Goal: Task Accomplishment & Management: Use online tool/utility

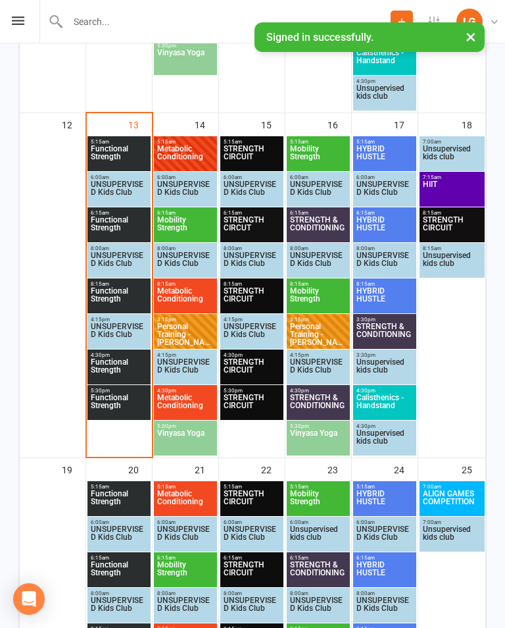
scroll to position [937, 0]
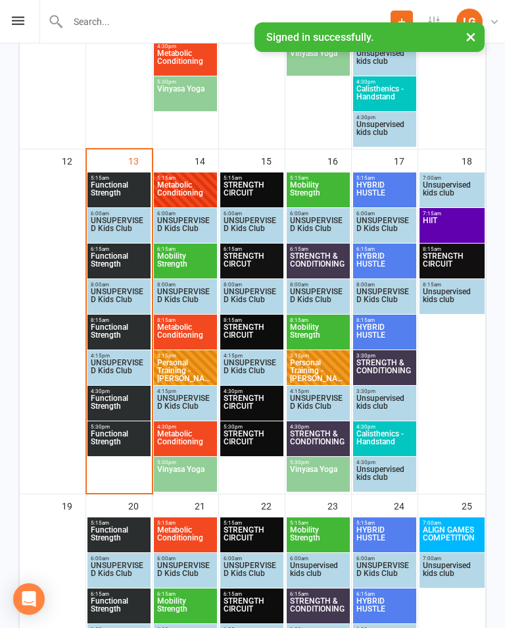
click at [120, 183] on span "Functional Strength" at bounding box center [119, 193] width 58 height 24
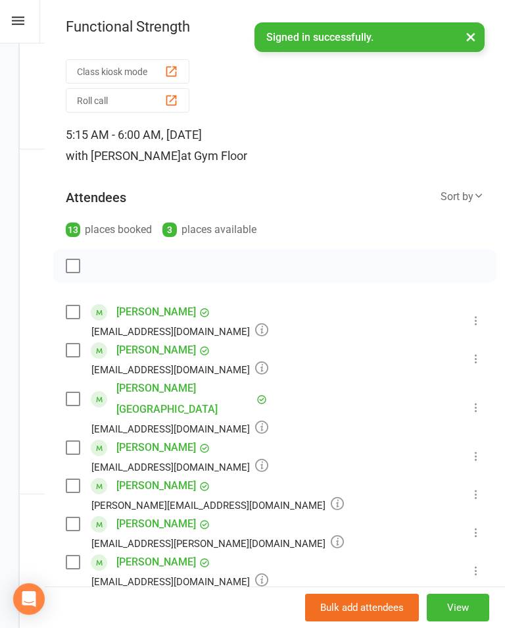
click at [157, 63] on button "Class kiosk mode" at bounding box center [128, 71] width 124 height 24
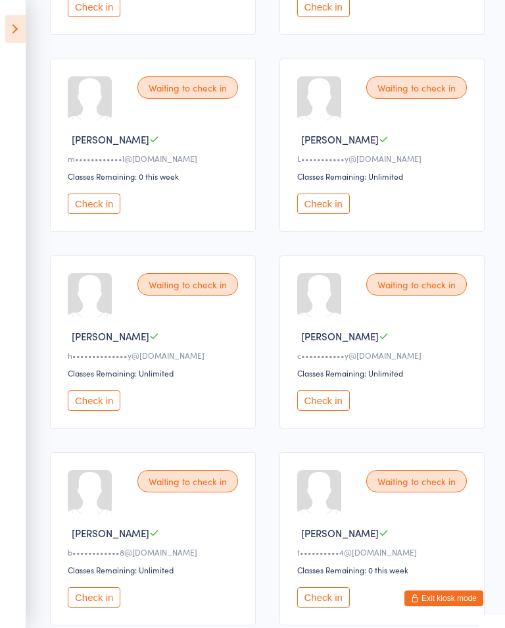
scroll to position [363, 0]
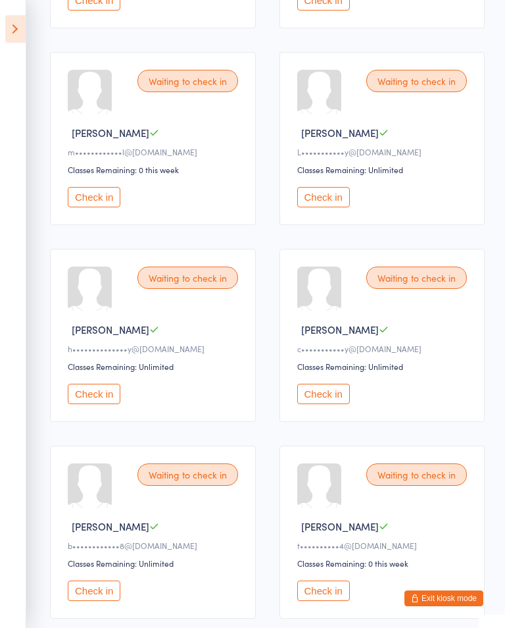
click at [107, 401] on button "Check in" at bounding box center [94, 394] width 53 height 20
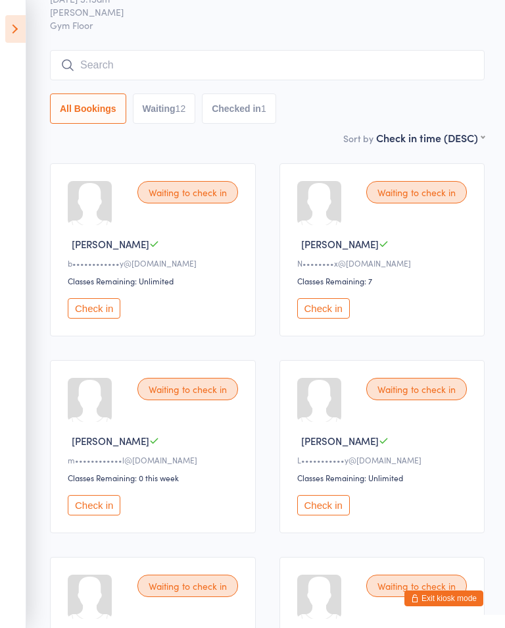
scroll to position [0, 0]
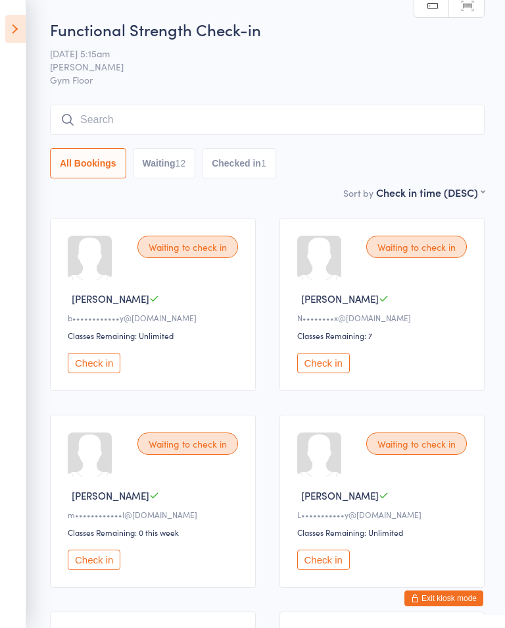
click at [326, 367] on button "Check in" at bounding box center [323, 363] width 53 height 20
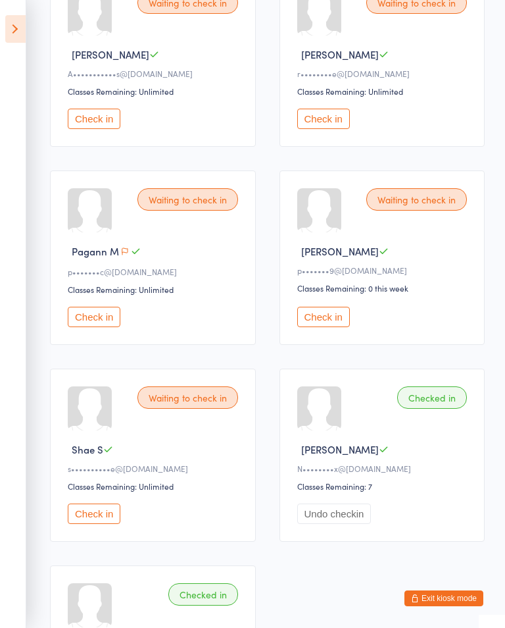
scroll to position [836, 0]
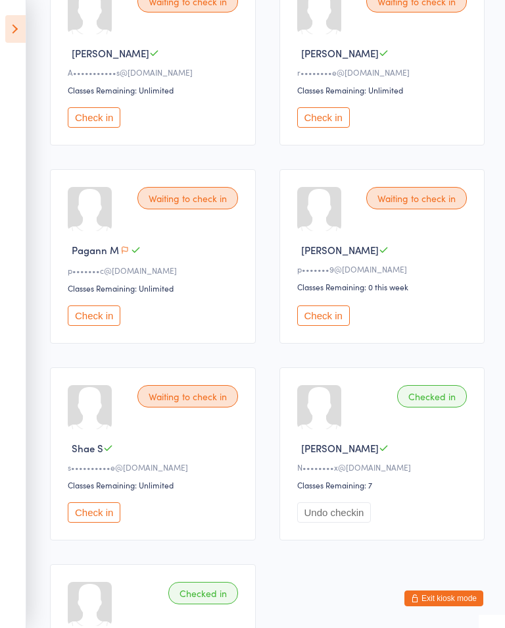
click at [100, 317] on div "Waiting to check in Pagann M p•••••••c@hotmail.co.nz Classes Remaining: Unlimit…" at bounding box center [153, 256] width 206 height 174
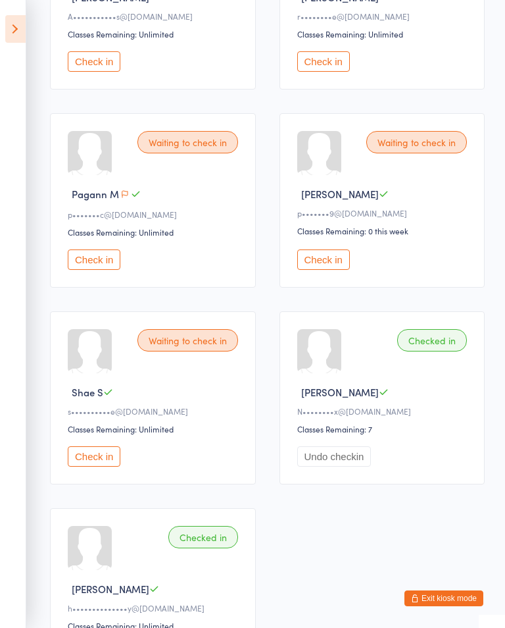
scroll to position [903, 0]
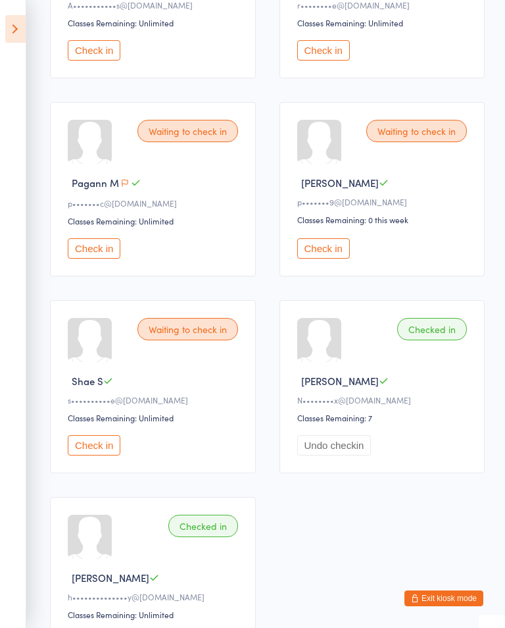
click at [90, 259] on button "Check in" at bounding box center [94, 248] width 53 height 20
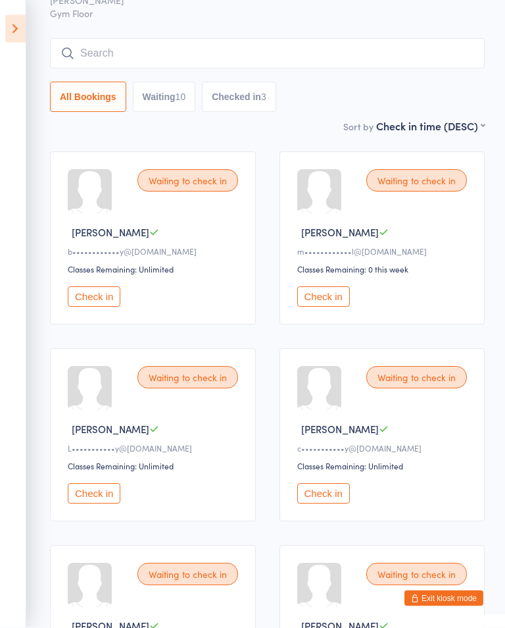
click at [318, 307] on button "Check in" at bounding box center [323, 297] width 53 height 20
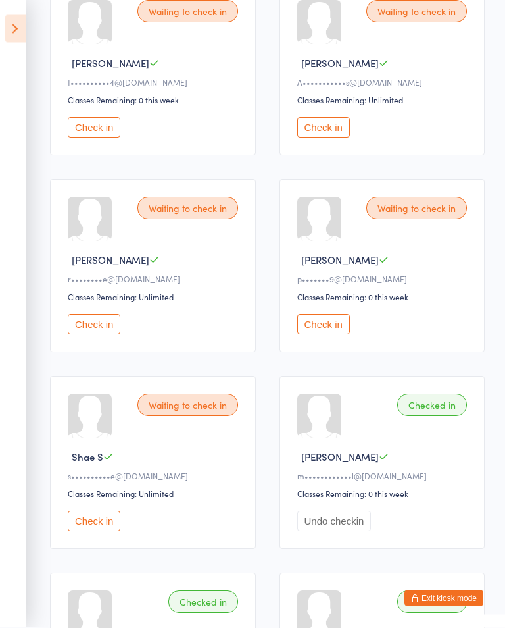
scroll to position [629, 0]
click at [340, 330] on button "Check in" at bounding box center [323, 324] width 53 height 20
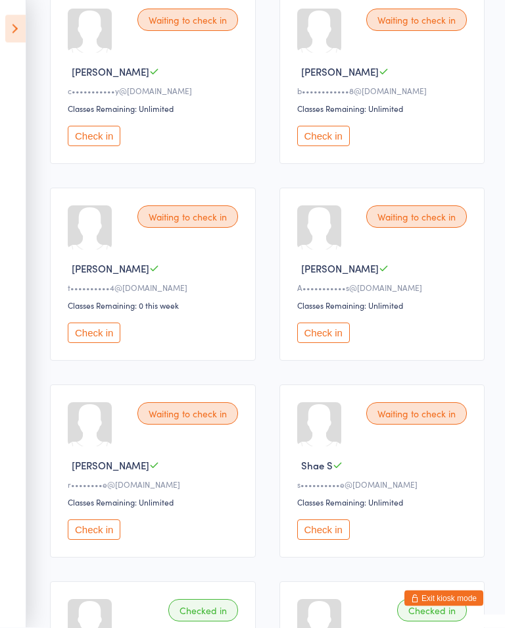
scroll to position [425, 0]
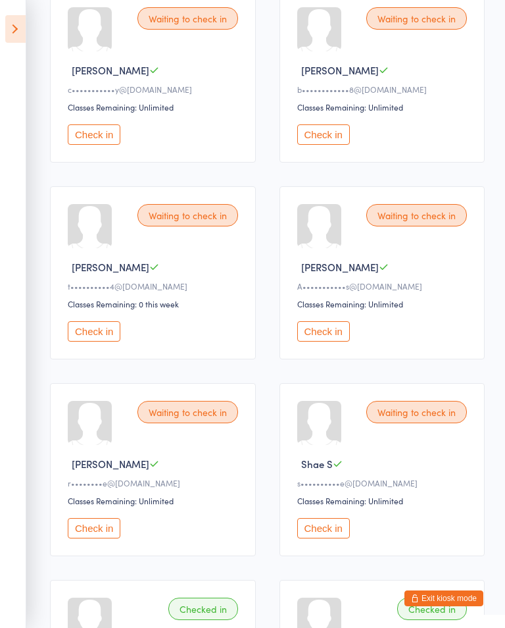
click at [342, 133] on button "Check in" at bounding box center [323, 134] width 53 height 20
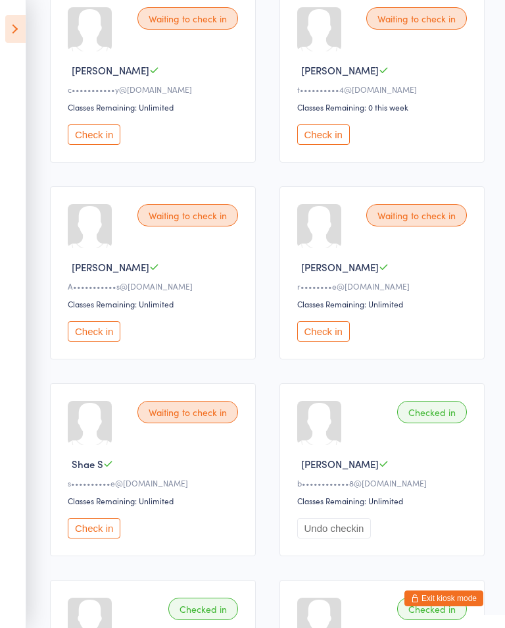
click at [96, 138] on button "Check in" at bounding box center [94, 134] width 53 height 20
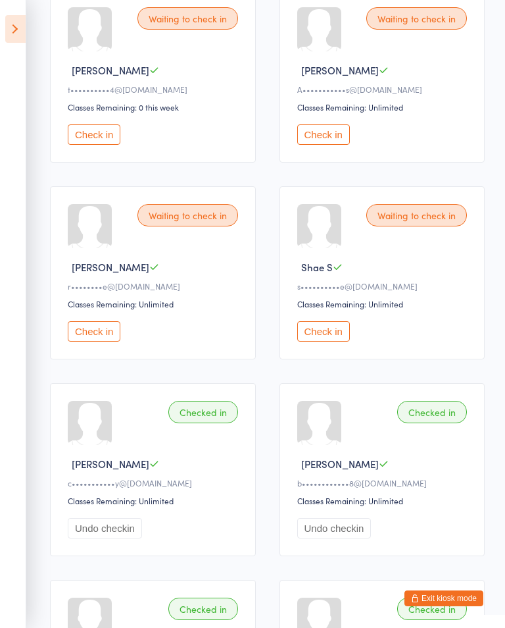
click at [329, 340] on button "Check in" at bounding box center [323, 331] width 53 height 20
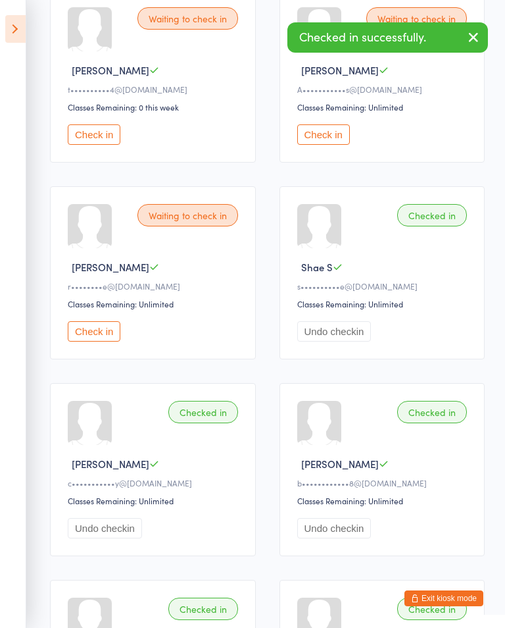
click at [325, 132] on button "Check in" at bounding box center [323, 134] width 53 height 20
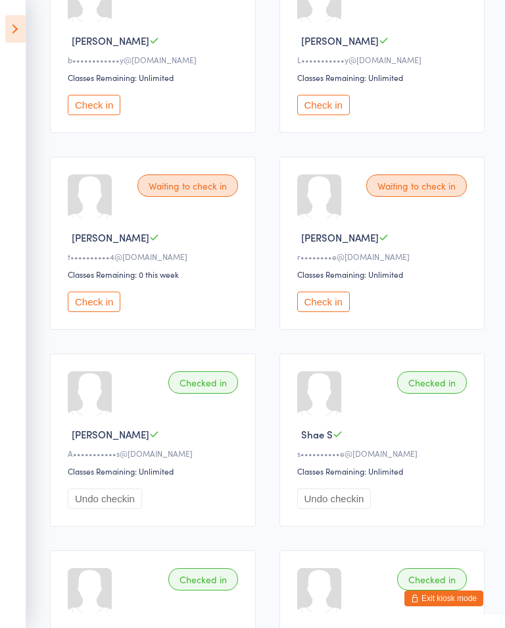
scroll to position [259, 0]
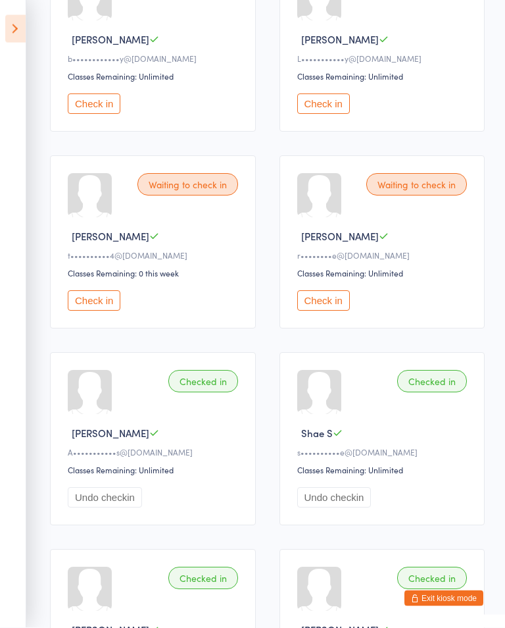
click at [107, 309] on button "Check in" at bounding box center [94, 301] width 53 height 20
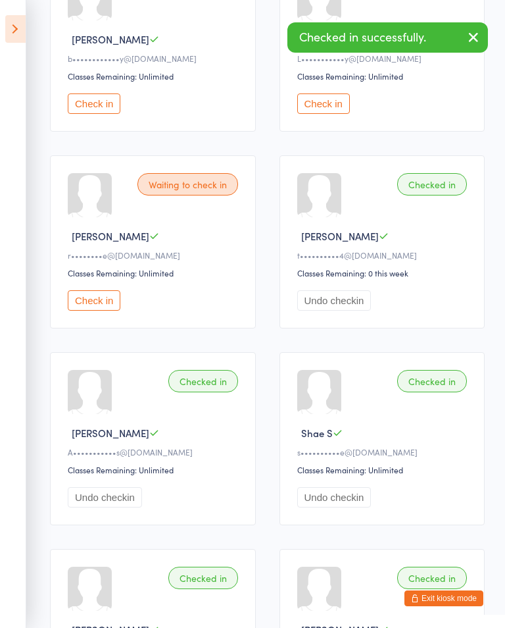
click at [100, 310] on button "Check in" at bounding box center [94, 300] width 53 height 20
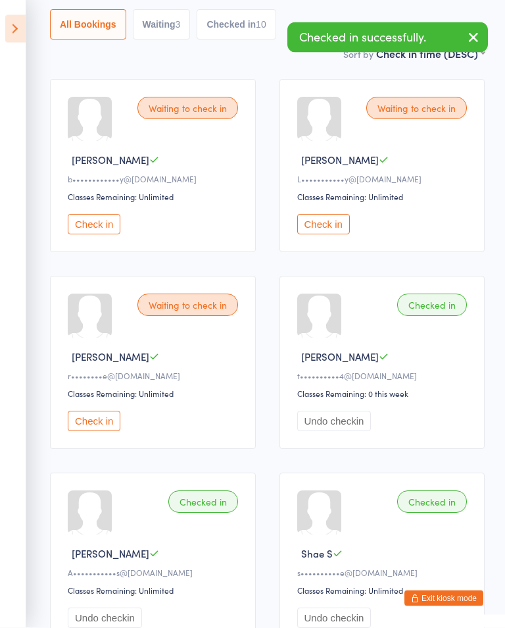
scroll to position [97, 0]
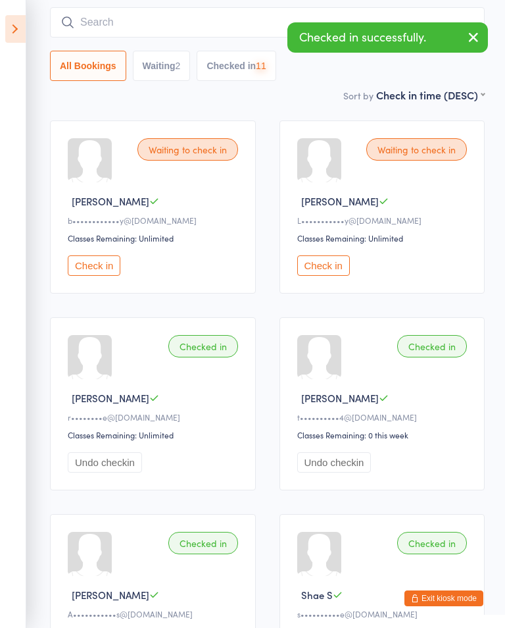
click at [110, 269] on button "Check in" at bounding box center [94, 265] width 53 height 20
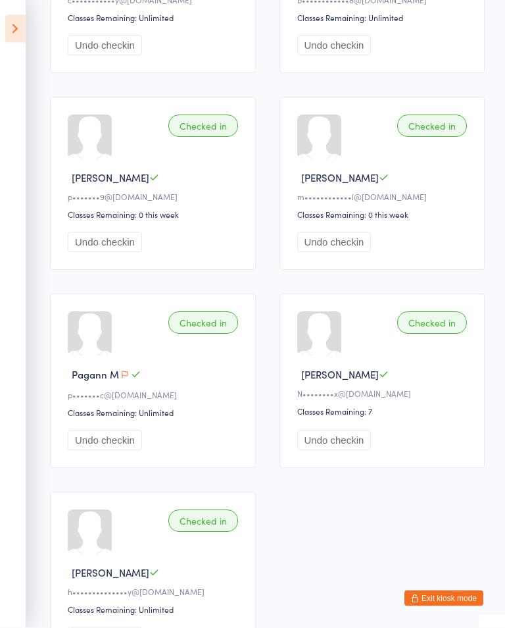
scroll to position [1046, 0]
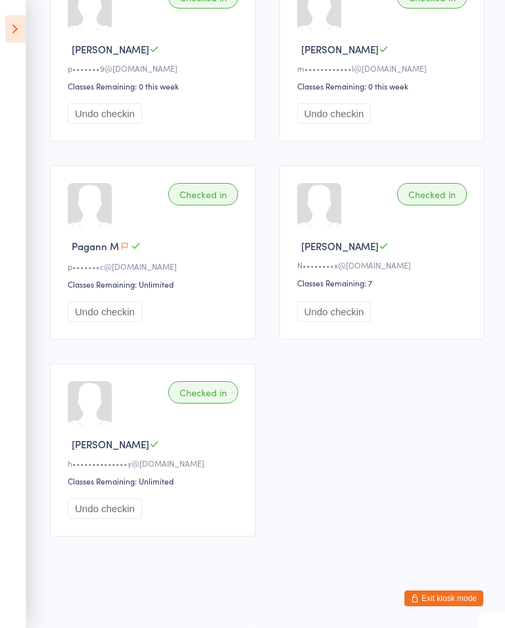
click at [2, 49] on aside "Events for [DATE] [DATE] [DATE] Sun Mon Tue Wed Thu Fri Sat 40 28 29 30 01 02 0…" at bounding box center [13, 314] width 26 height 628
click at [20, 32] on icon at bounding box center [15, 29] width 20 height 28
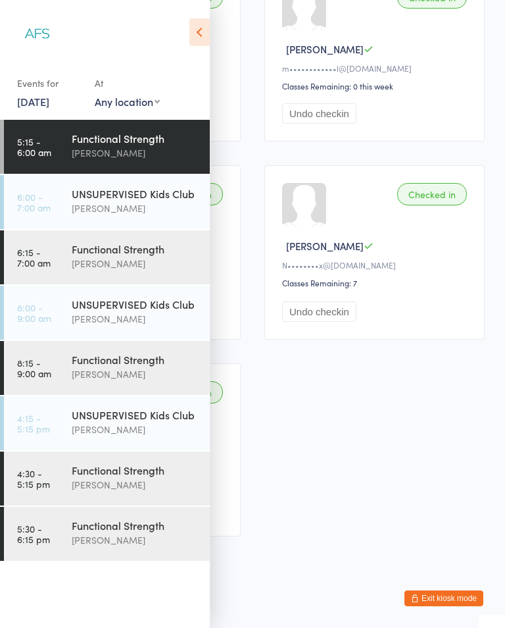
click at [170, 261] on div "[PERSON_NAME]" at bounding box center [135, 263] width 127 height 15
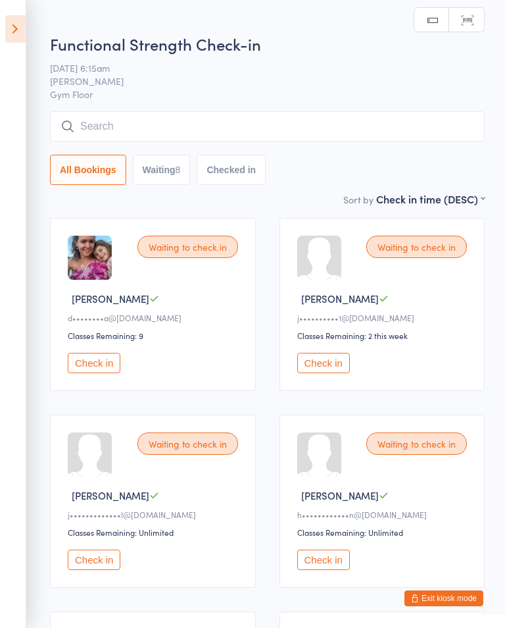
click at [15, 33] on icon at bounding box center [15, 29] width 20 height 28
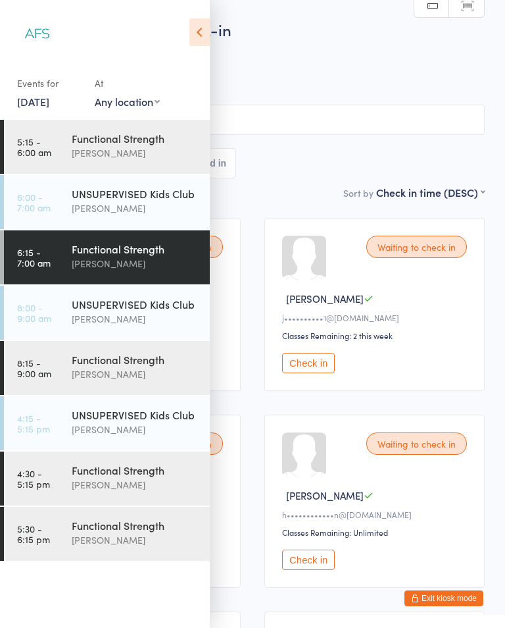
click at [117, 367] on div "Functional Strength" at bounding box center [135, 359] width 127 height 14
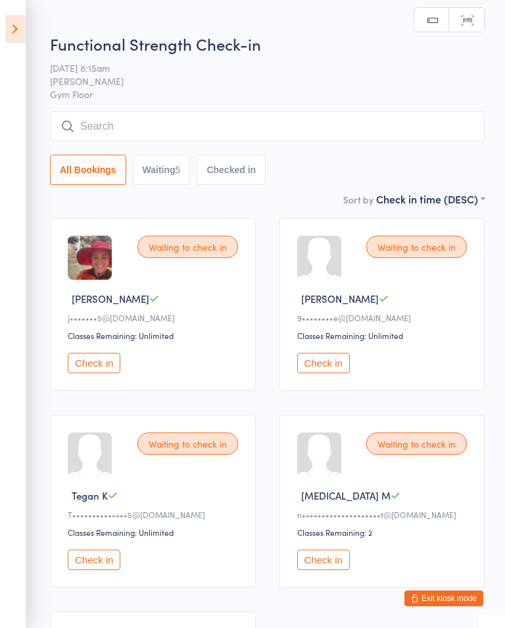
click at [14, 26] on icon at bounding box center [15, 29] width 20 height 28
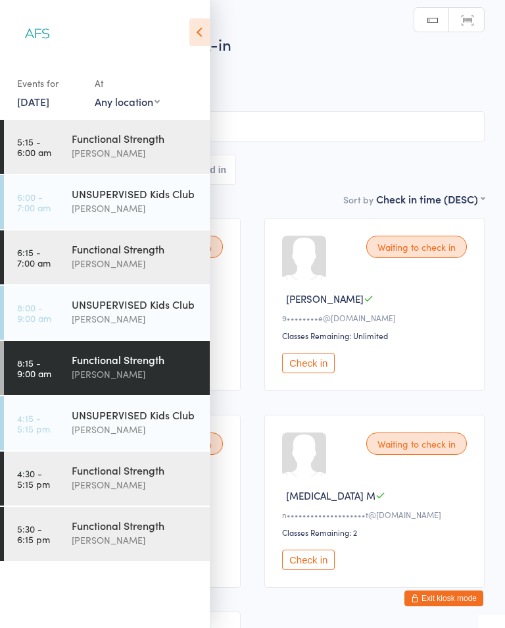
click at [126, 488] on div "[PERSON_NAME]" at bounding box center [135, 484] width 127 height 15
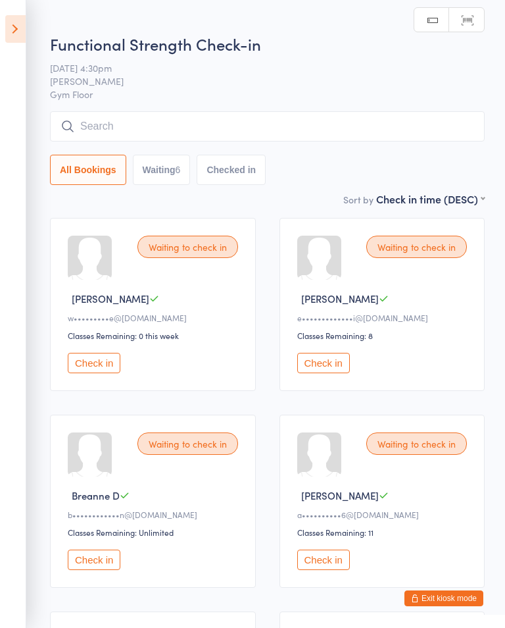
click at [13, 31] on icon at bounding box center [15, 29] width 20 height 28
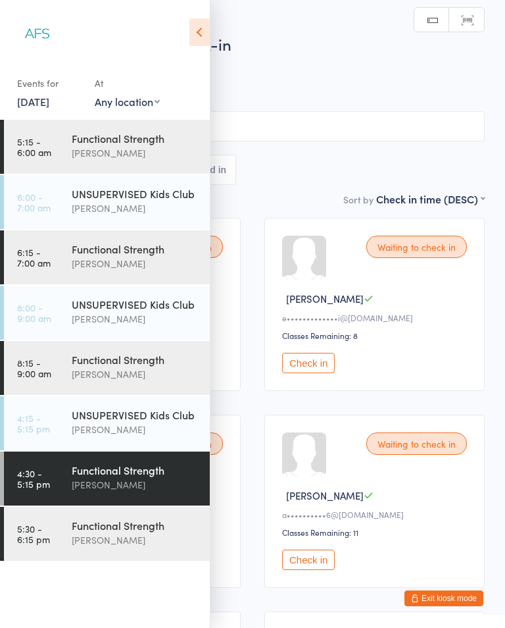
click at [81, 546] on div "[PERSON_NAME]" at bounding box center [135, 539] width 127 height 15
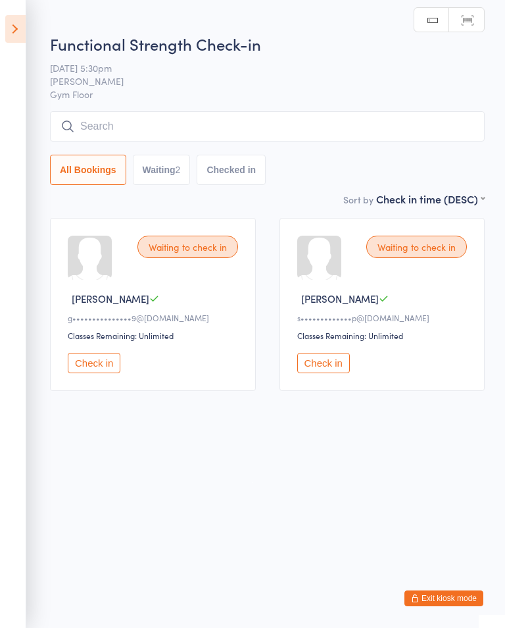
click at [14, 28] on icon at bounding box center [15, 29] width 20 height 28
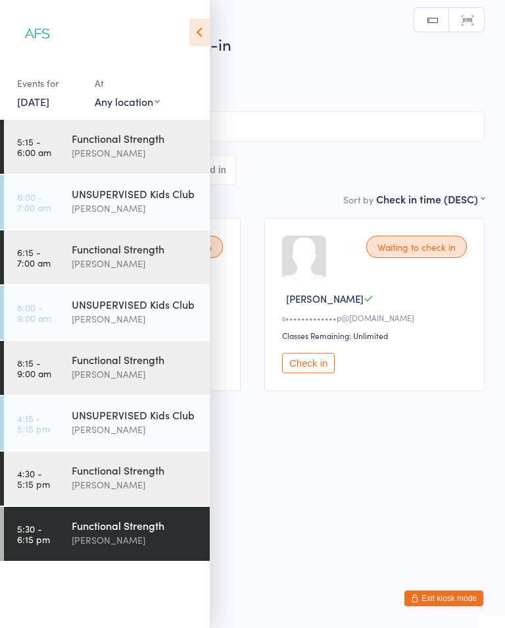
click at [136, 147] on div "[PERSON_NAME]" at bounding box center [135, 152] width 127 height 15
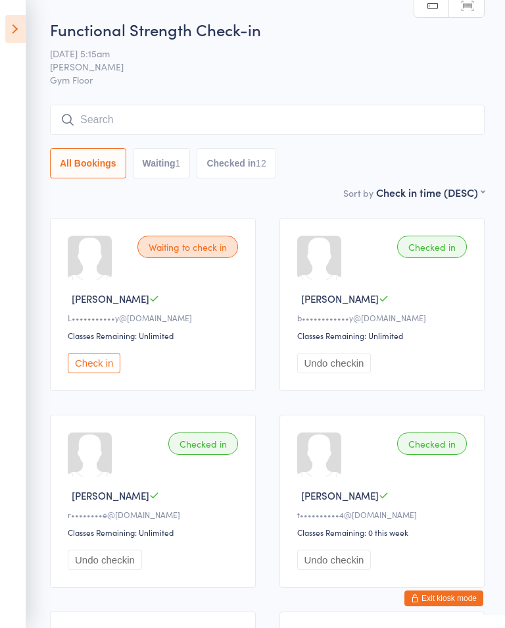
click at [438, 604] on button "Exit kiosk mode" at bounding box center [444, 598] width 79 height 16
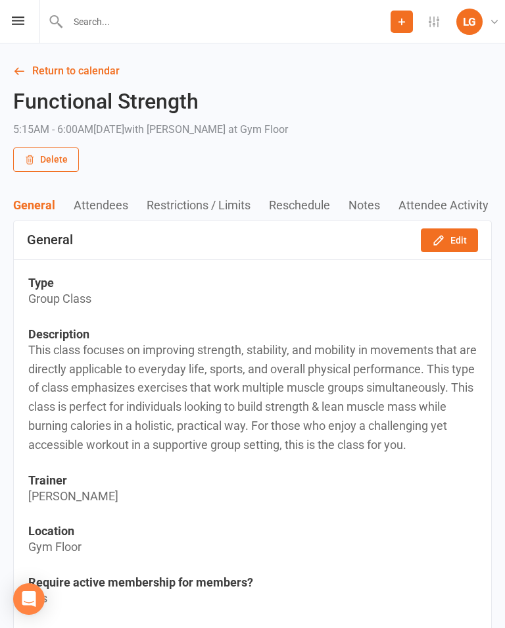
click at [86, 71] on link "Return to calendar" at bounding box center [252, 71] width 479 height 18
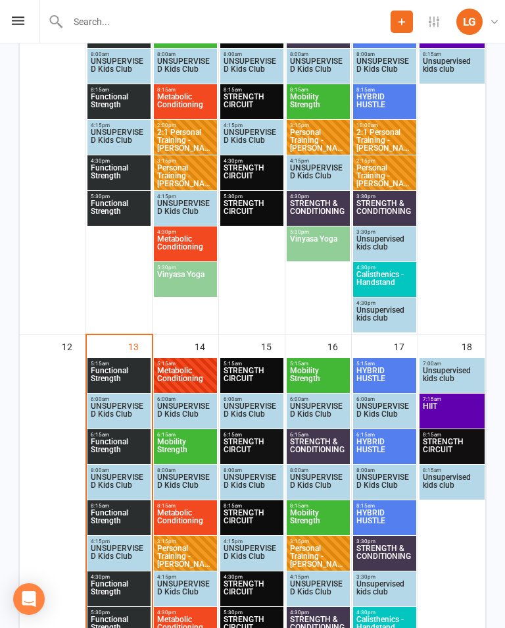
scroll to position [773, 0]
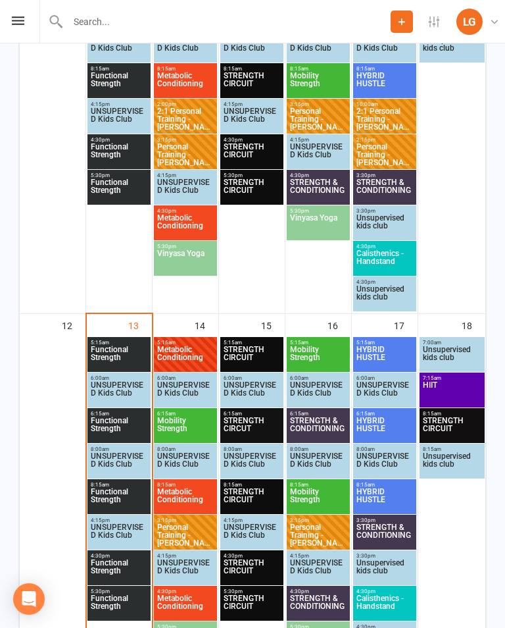
click at [120, 359] on span "Functional Strength" at bounding box center [119, 358] width 58 height 24
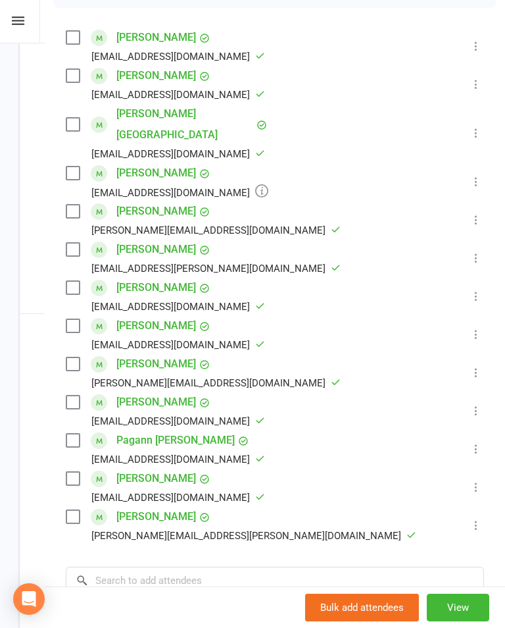
scroll to position [271, 0]
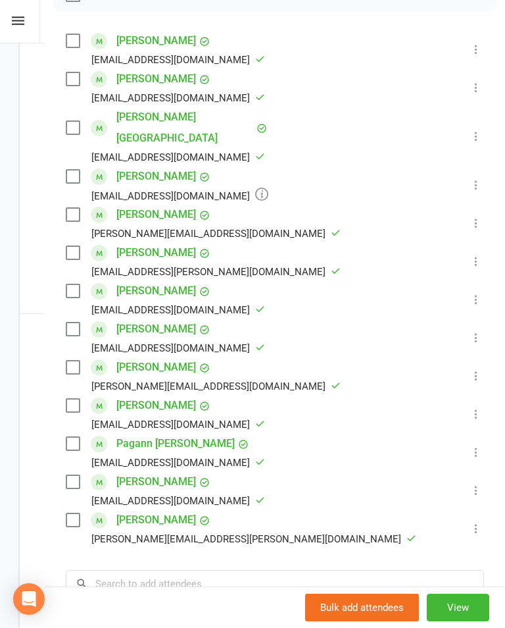
click at [482, 178] on icon at bounding box center [476, 184] width 13 height 13
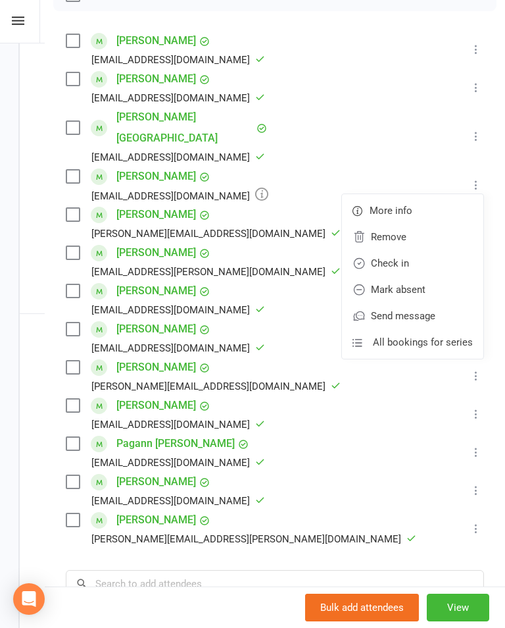
click at [450, 276] on link "Mark absent" at bounding box center [413, 289] width 142 height 26
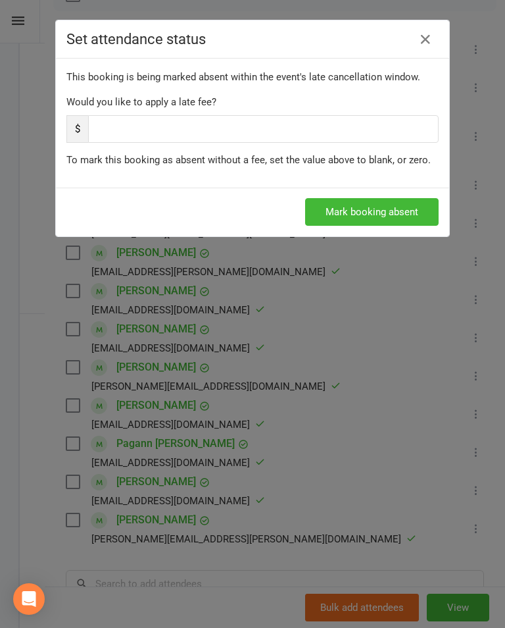
click at [409, 216] on button "Mark booking absent" at bounding box center [372, 212] width 134 height 28
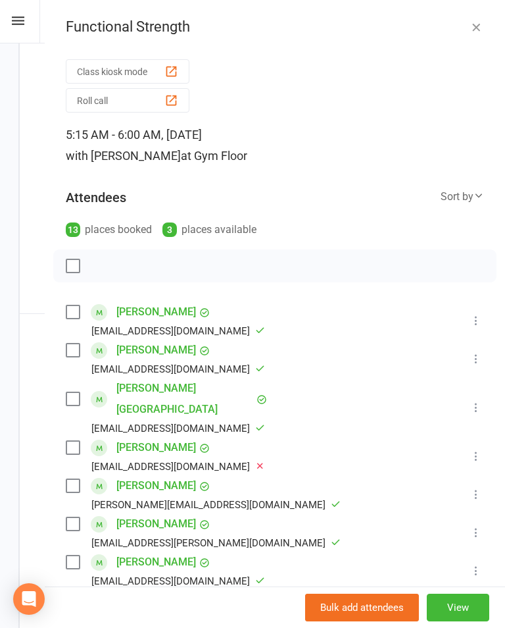
scroll to position [0, 0]
click at [483, 29] on button "button" at bounding box center [477, 27] width 16 height 16
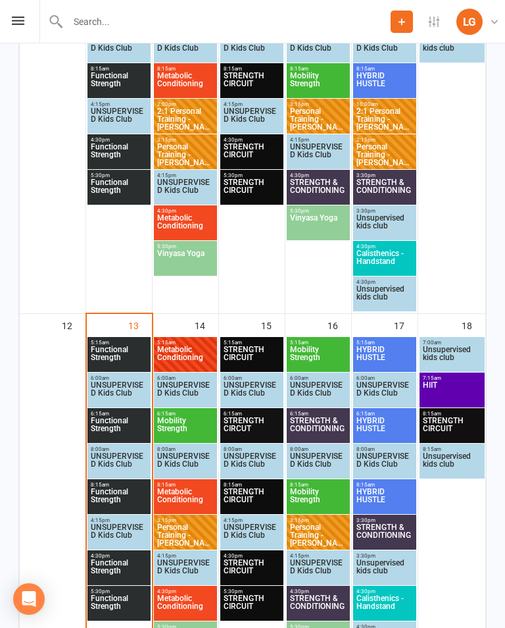
click at [120, 421] on span "Functional Strength" at bounding box center [119, 429] width 58 height 24
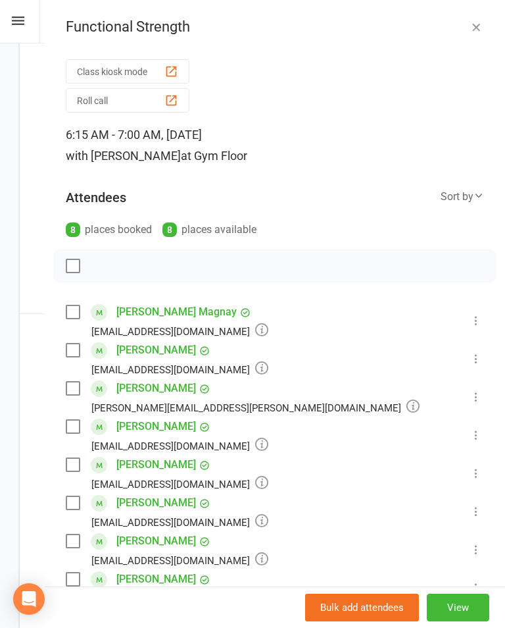
click at [471, 32] on icon "button" at bounding box center [476, 26] width 13 height 13
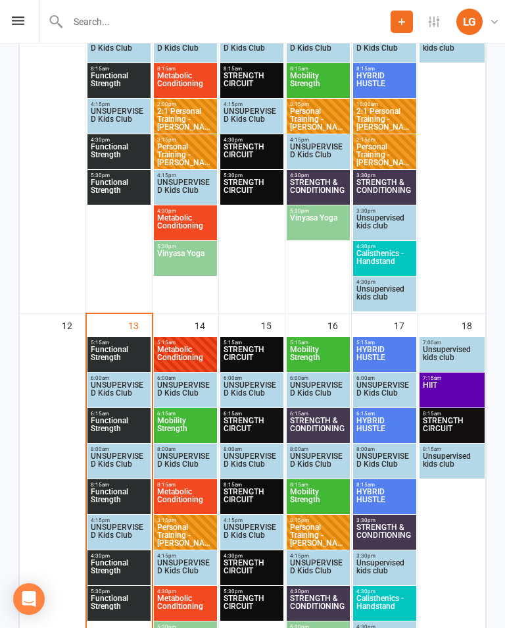
click at [135, 428] on span "Functional Strength" at bounding box center [119, 429] width 58 height 24
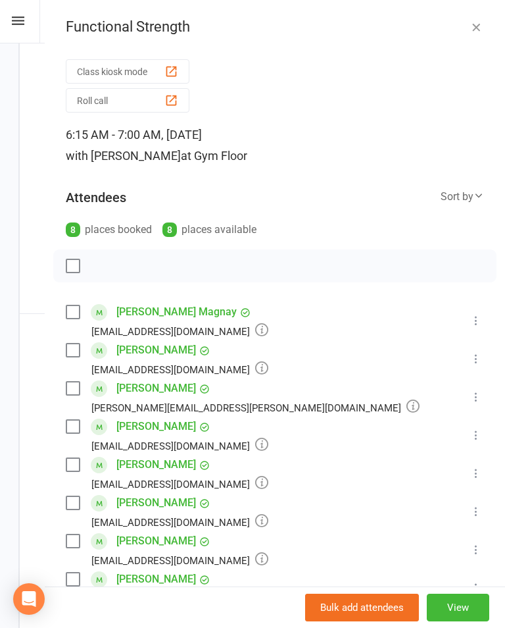
click at [167, 65] on div "button" at bounding box center [172, 72] width 14 height 14
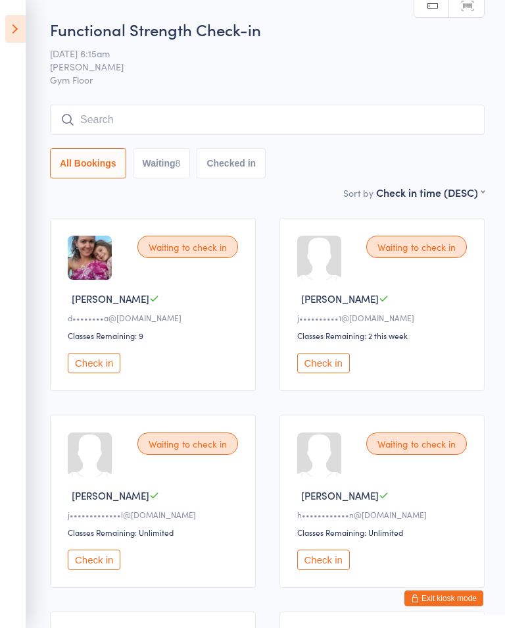
click at [30, 86] on ui-view "Functional Strength Check-in [DATE] 6:15am [PERSON_NAME] Gym Floor Manual searc…" at bounding box center [252, 505] width 505 height 975
click at [25, 30] on icon at bounding box center [15, 29] width 20 height 28
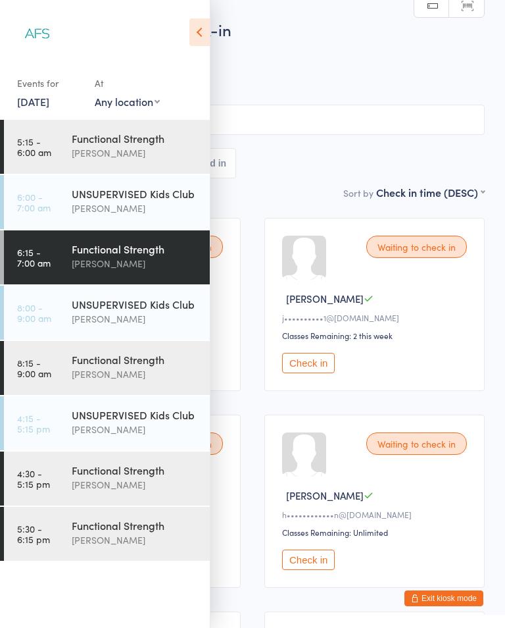
click at [137, 354] on div "Functional Strength" at bounding box center [135, 359] width 127 height 14
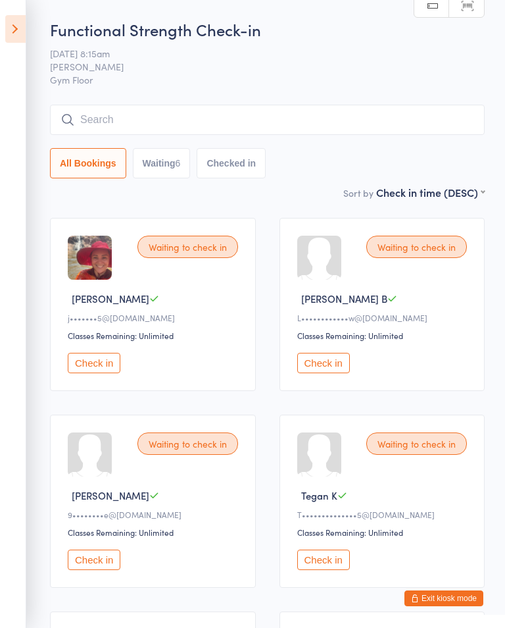
click at [20, 34] on icon at bounding box center [15, 29] width 20 height 28
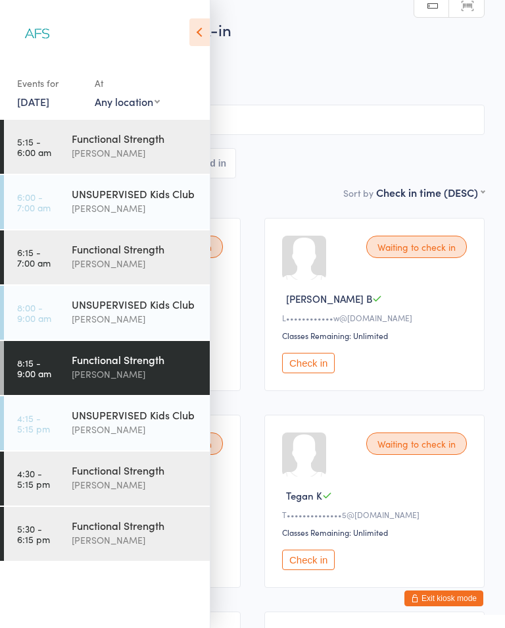
click at [136, 263] on div "[PERSON_NAME]" at bounding box center [135, 263] width 127 height 15
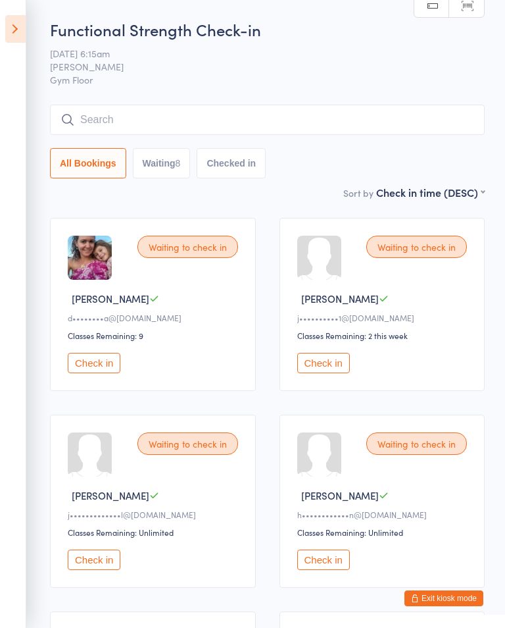
click at [9, 41] on icon at bounding box center [15, 29] width 20 height 28
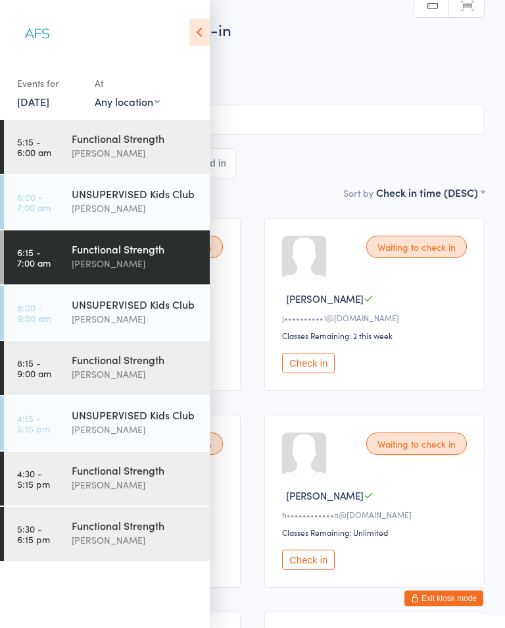
click at [132, 548] on div "[PERSON_NAME]" at bounding box center [135, 539] width 127 height 15
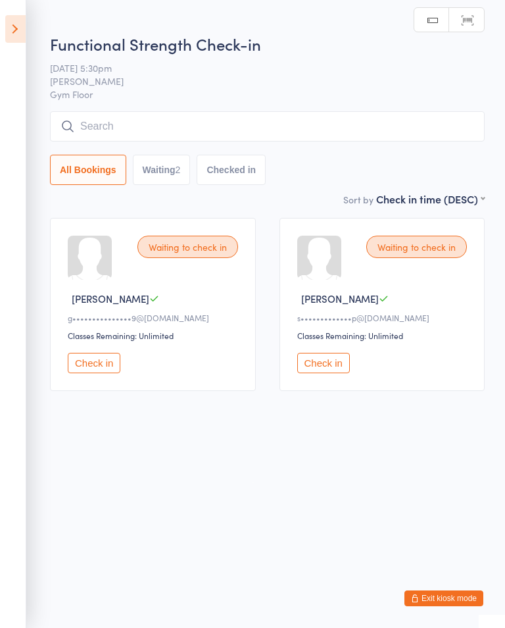
click at [1, 29] on aside "Events for [DATE] [DATE] [DATE] Sun Mon Tue Wed Thu Fri Sat 40 28 29 30 01 02 0…" at bounding box center [13, 314] width 26 height 628
click at [20, 30] on icon at bounding box center [15, 29] width 20 height 28
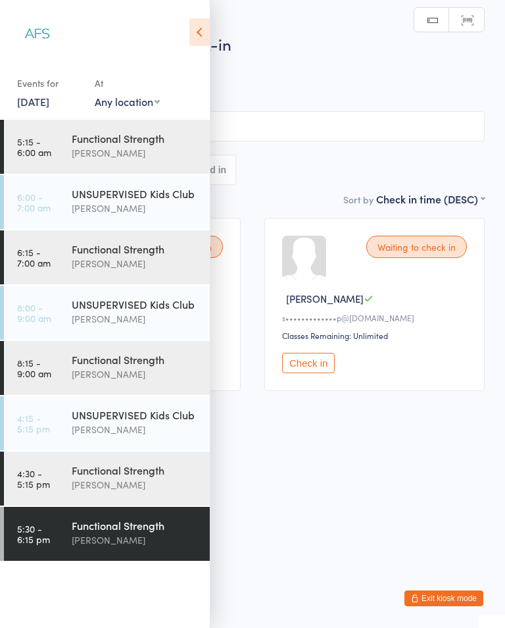
click at [174, 472] on div "Functional Strength" at bounding box center [135, 470] width 127 height 14
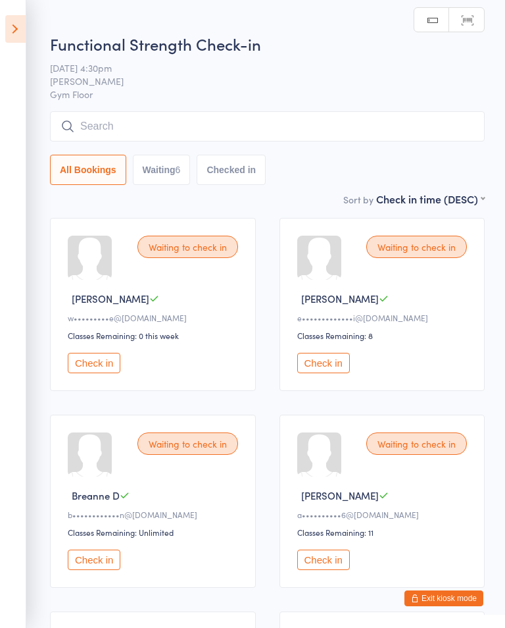
click at [25, 20] on icon at bounding box center [15, 29] width 20 height 28
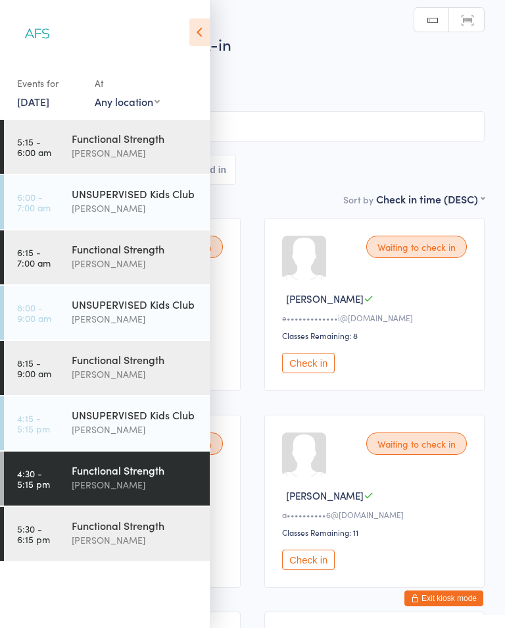
click at [140, 138] on div "Functional Strength" at bounding box center [135, 138] width 127 height 14
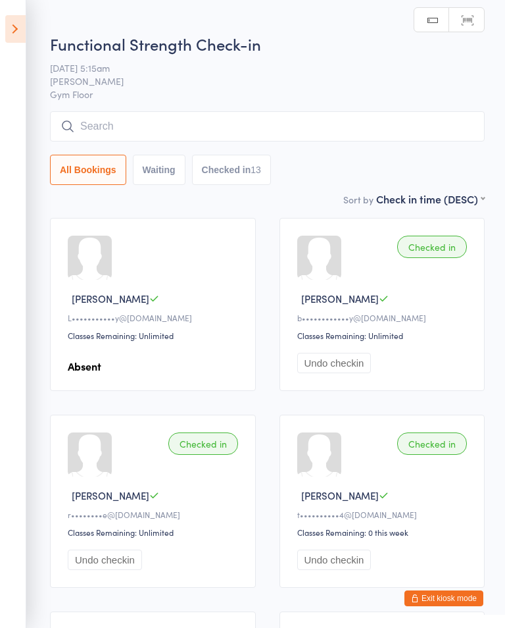
click at [16, 30] on icon at bounding box center [15, 29] width 20 height 28
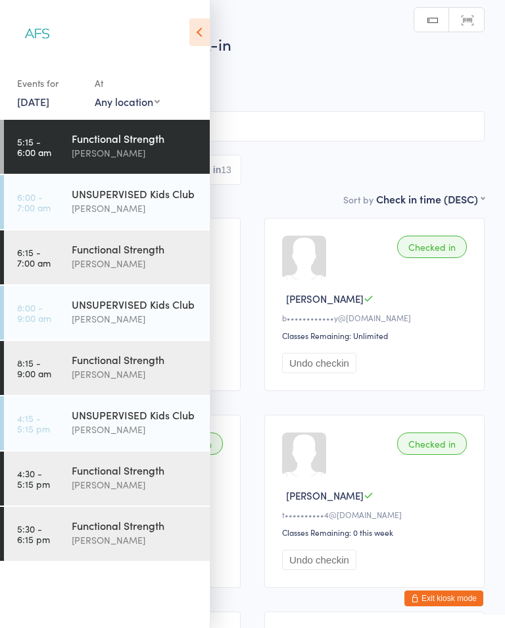
click at [112, 257] on div "[PERSON_NAME]" at bounding box center [135, 263] width 127 height 15
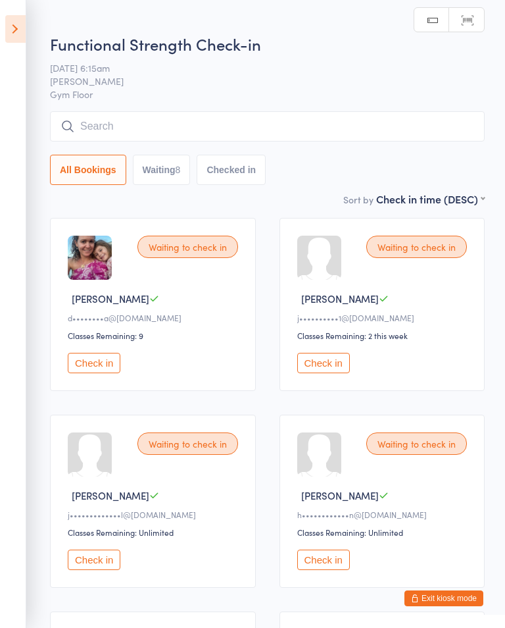
click at [11, 28] on icon at bounding box center [15, 29] width 20 height 28
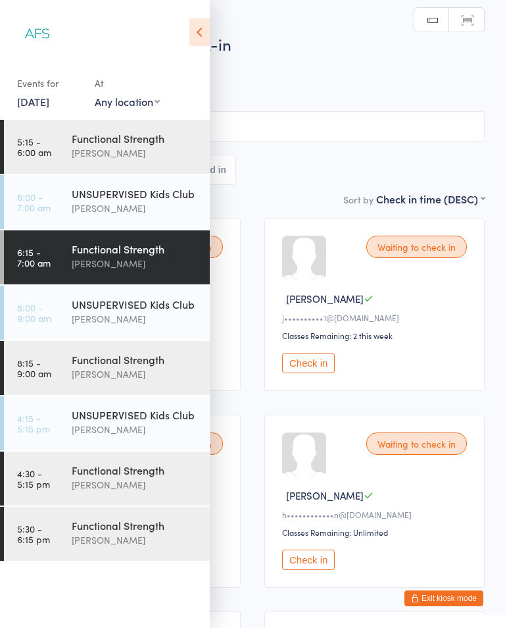
click at [97, 138] on div "Functional Strength" at bounding box center [135, 138] width 127 height 14
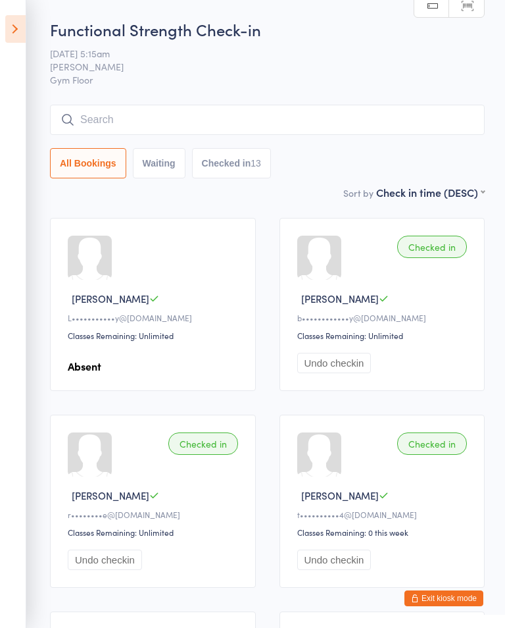
click at [20, 26] on icon at bounding box center [15, 29] width 20 height 28
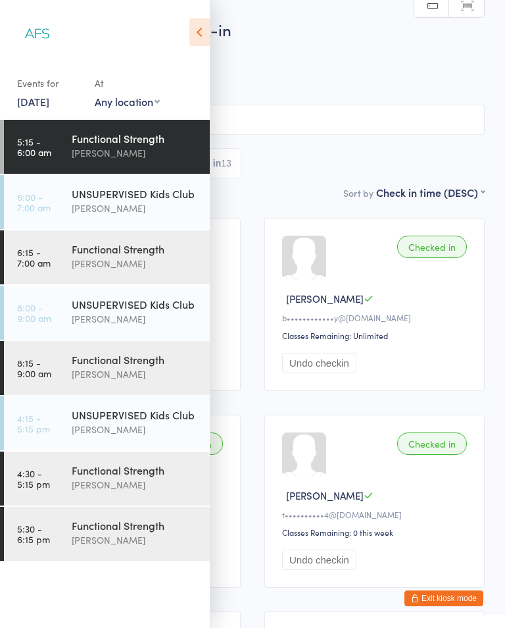
click at [132, 261] on div "[PERSON_NAME]" at bounding box center [135, 263] width 127 height 15
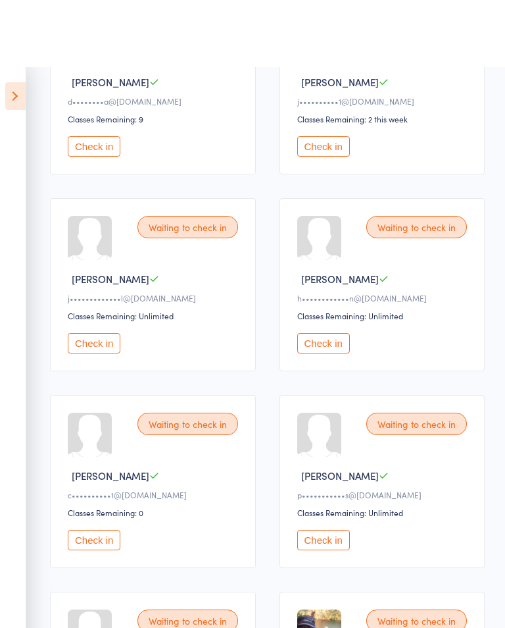
scroll to position [289, 0]
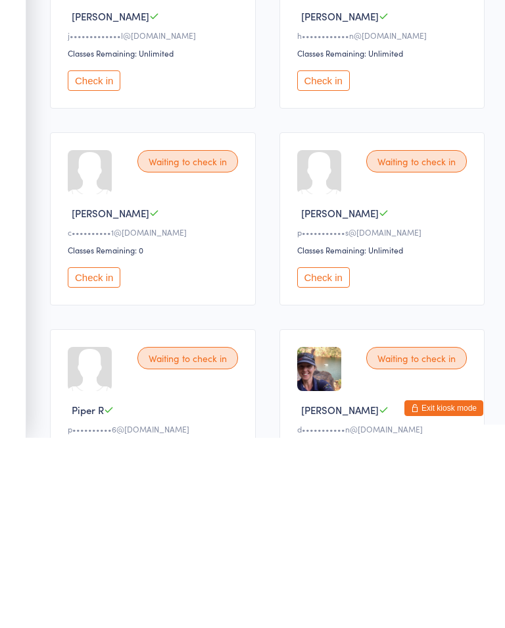
click at [330, 457] on button "Check in" at bounding box center [323, 467] width 53 height 20
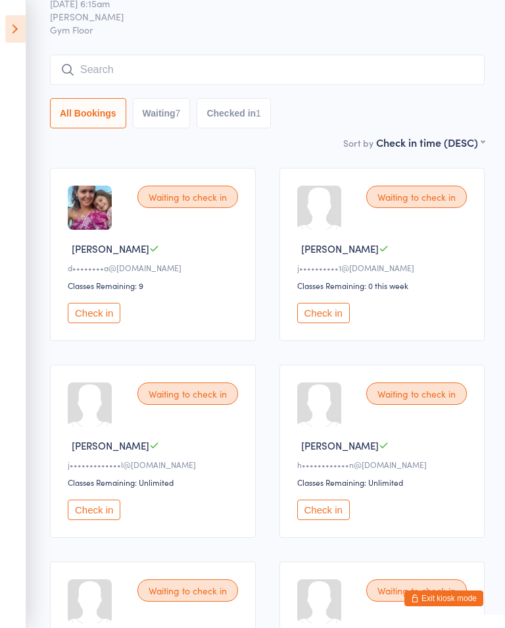
scroll to position [49, 0]
click at [99, 324] on button "Check in" at bounding box center [94, 314] width 53 height 20
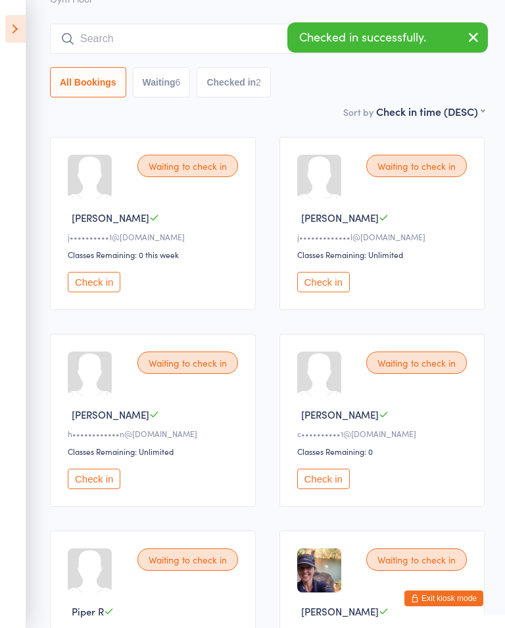
scroll to position [0, 0]
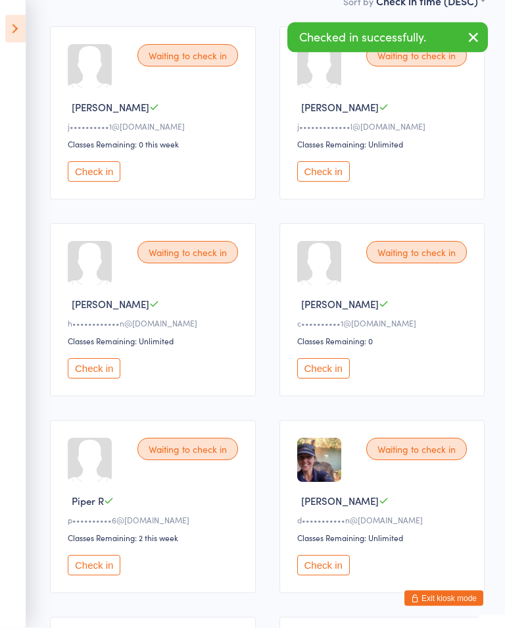
click at [331, 379] on button "Check in" at bounding box center [323, 369] width 53 height 20
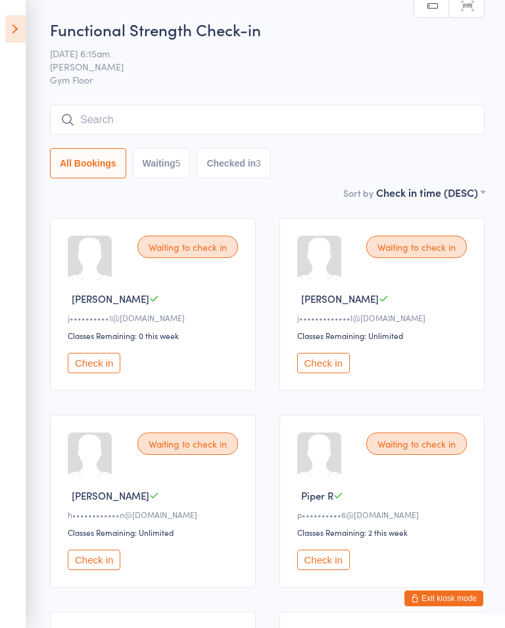
click at [179, 114] on input "search" at bounding box center [267, 120] width 435 height 30
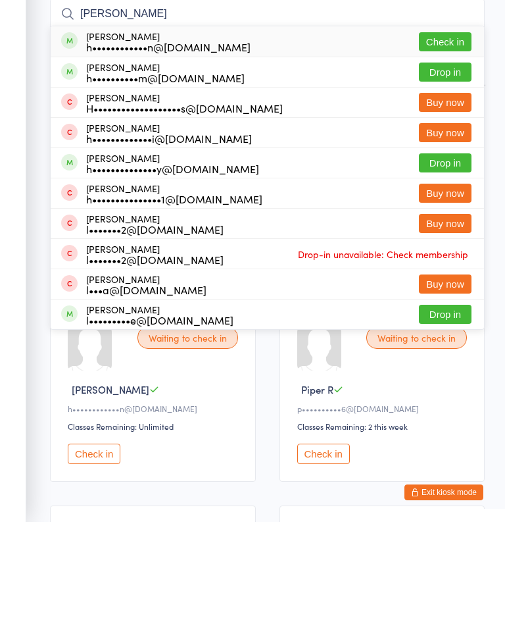
type input "[PERSON_NAME]"
click at [456, 138] on button "Check in" at bounding box center [445, 147] width 53 height 19
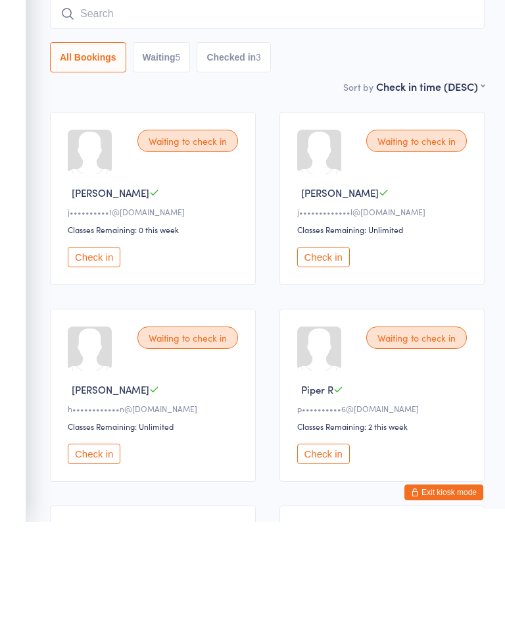
scroll to position [106, 0]
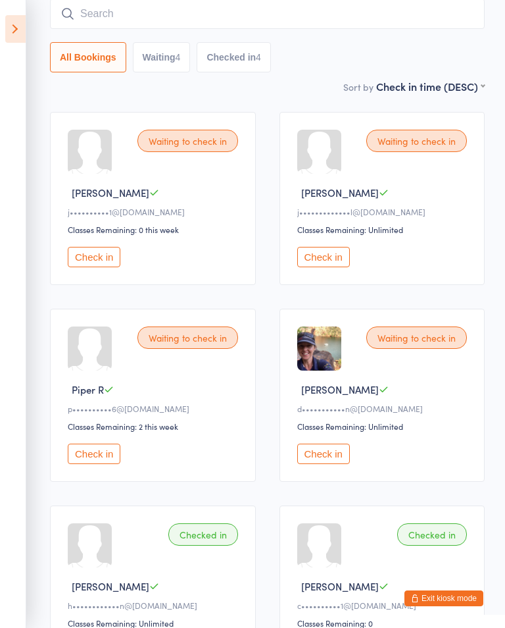
click at [429, 127] on div "Waiting to check in [PERSON_NAME] [PERSON_NAME]•••••••••••••l@[DOMAIN_NAME] Cla…" at bounding box center [383, 198] width 206 height 173
click at [305, 258] on button "Check in" at bounding box center [323, 257] width 53 height 20
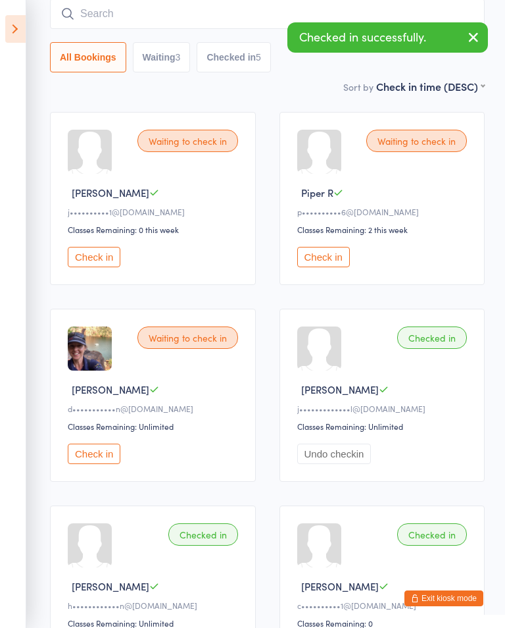
click at [323, 262] on button "Check in" at bounding box center [323, 257] width 53 height 20
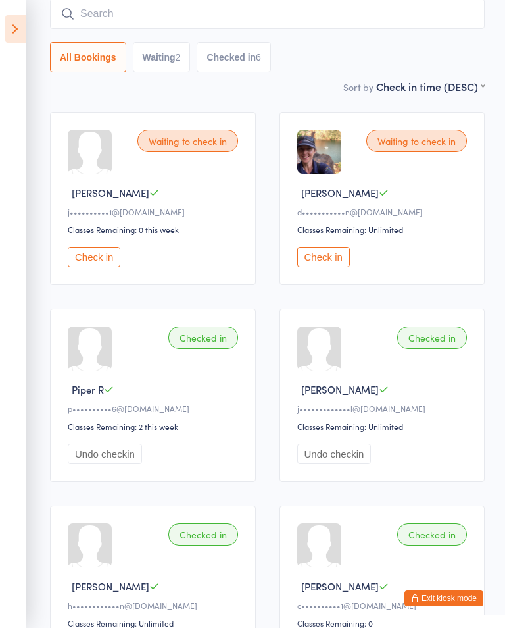
click at [99, 262] on button "Check in" at bounding box center [94, 257] width 53 height 20
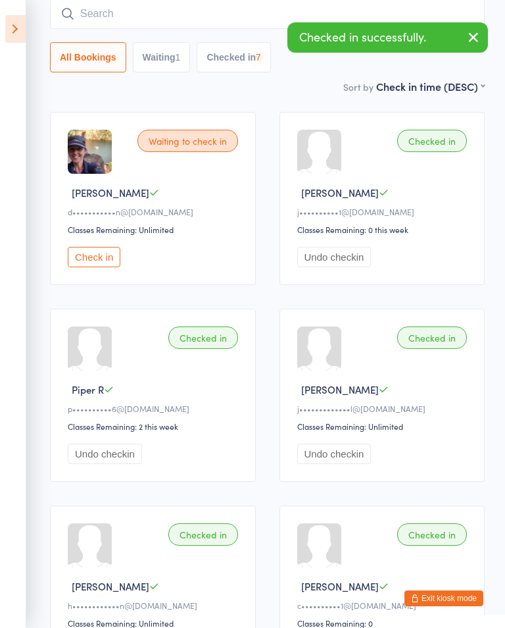
click at [330, 261] on button "Undo checkin" at bounding box center [334, 257] width 74 height 20
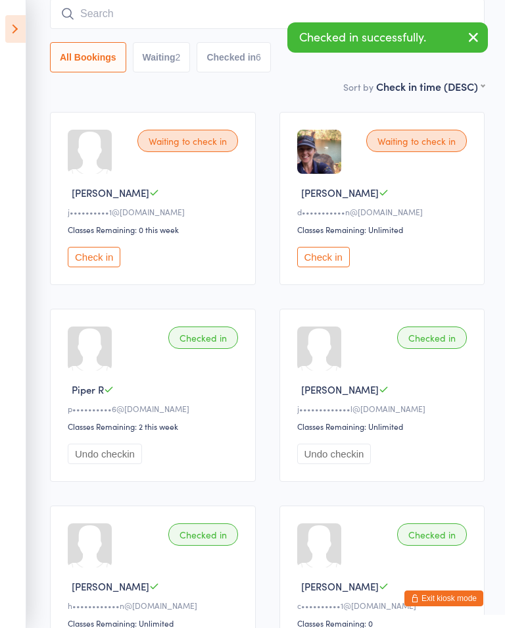
click at [115, 255] on button "Check in" at bounding box center [94, 257] width 53 height 20
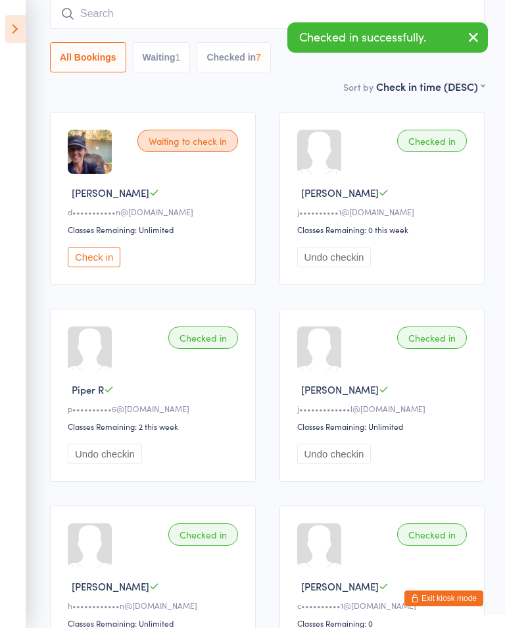
click at [105, 259] on button "Check in" at bounding box center [94, 257] width 53 height 20
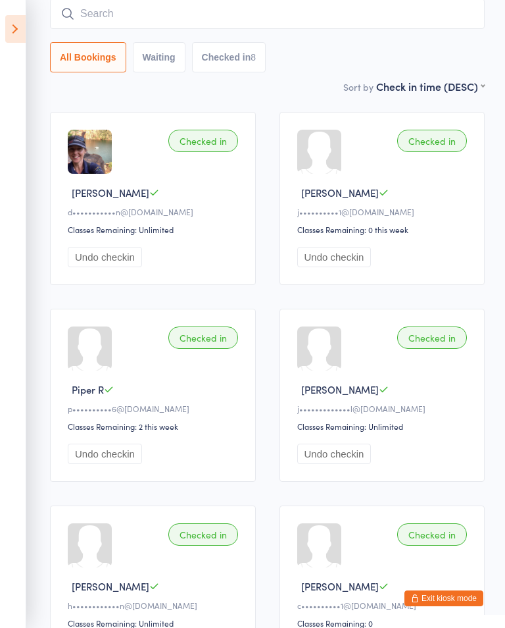
click at [12, 40] on icon at bounding box center [15, 29] width 20 height 28
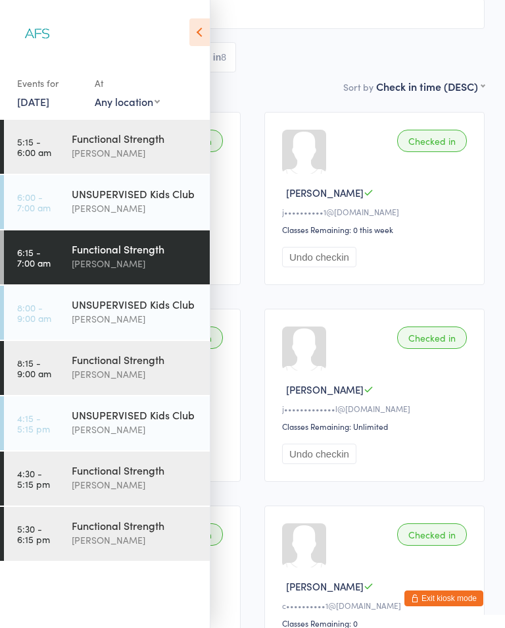
click at [129, 377] on div "[PERSON_NAME]" at bounding box center [135, 374] width 127 height 15
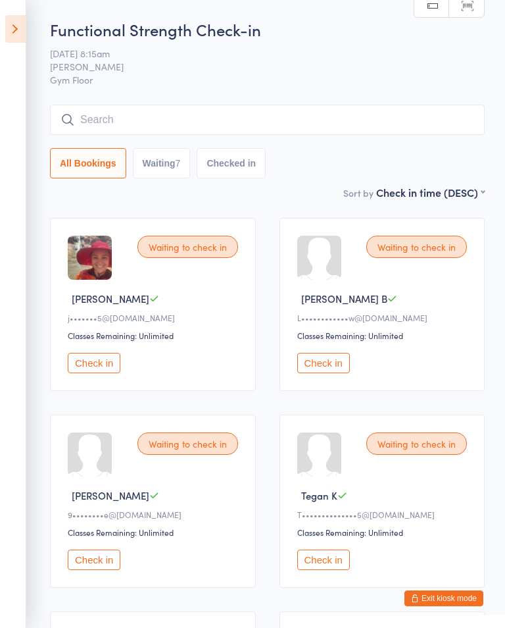
click at [20, 26] on icon at bounding box center [15, 29] width 20 height 28
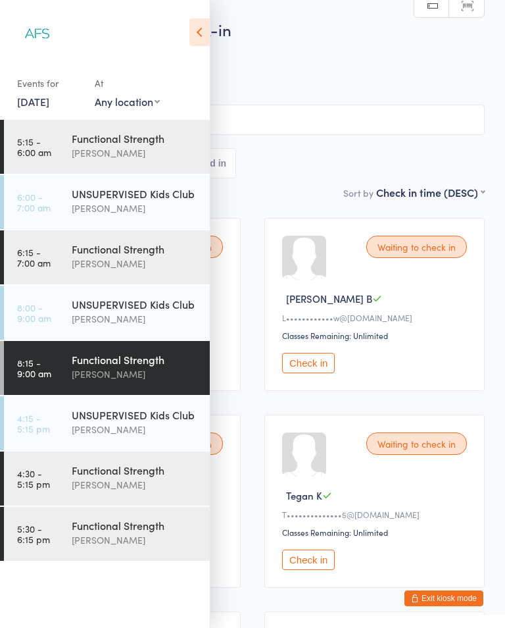
click at [122, 482] on div "[PERSON_NAME]" at bounding box center [135, 484] width 127 height 15
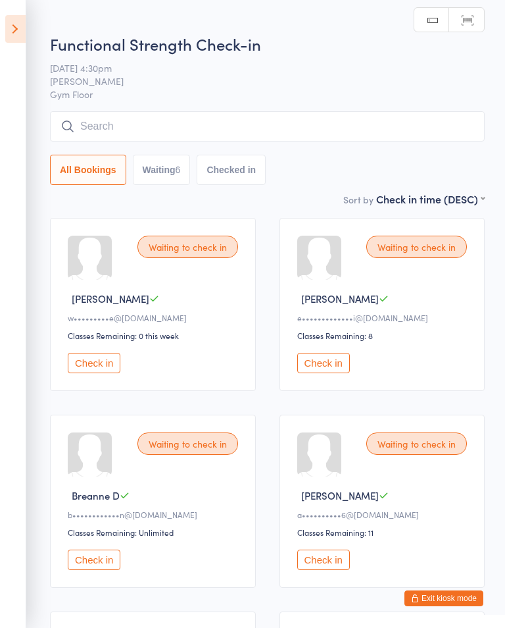
click at [6, 28] on icon at bounding box center [15, 29] width 20 height 28
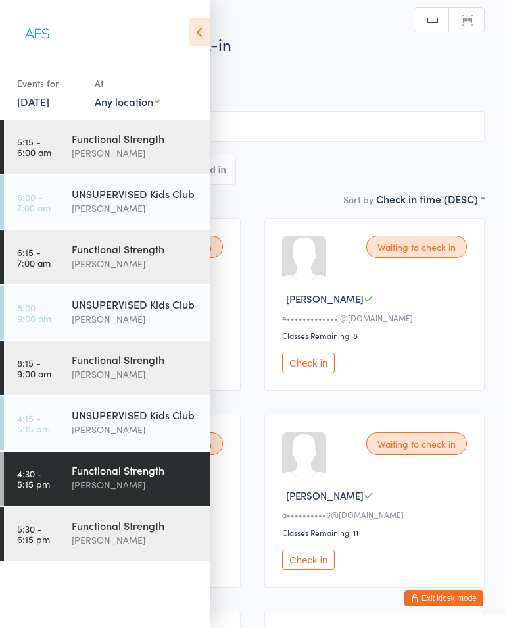
click at [153, 525] on div "Functional Strength" at bounding box center [135, 525] width 127 height 14
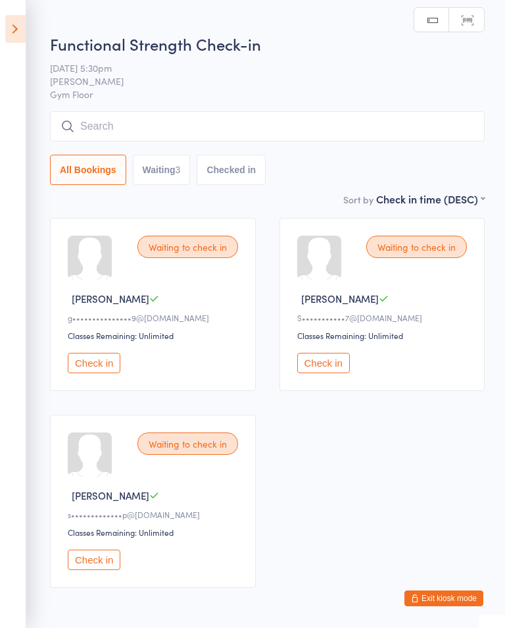
click at [1, 44] on aside "Events for [DATE] [DATE] [DATE] Sun Mon Tue Wed Thu Fri Sat 40 28 29 30 01 02 0…" at bounding box center [13, 314] width 26 height 628
click at [13, 31] on icon at bounding box center [15, 29] width 20 height 28
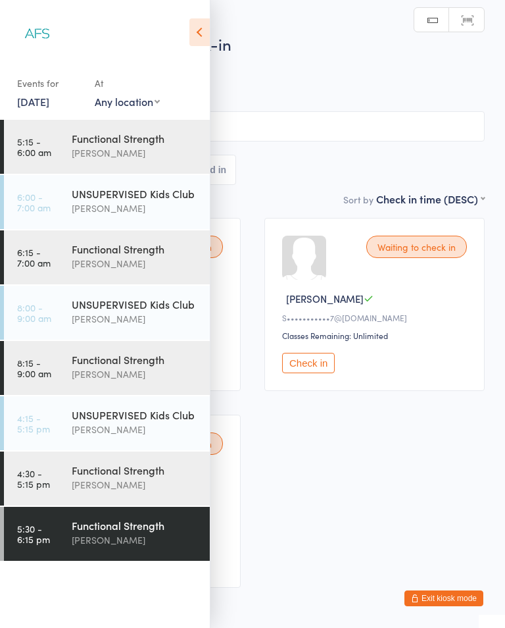
click at [138, 480] on div "[PERSON_NAME]" at bounding box center [135, 484] width 127 height 15
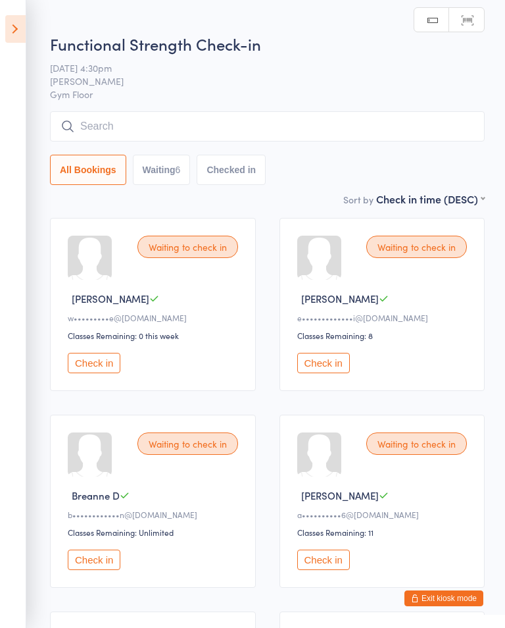
click at [25, 36] on icon at bounding box center [15, 29] width 20 height 28
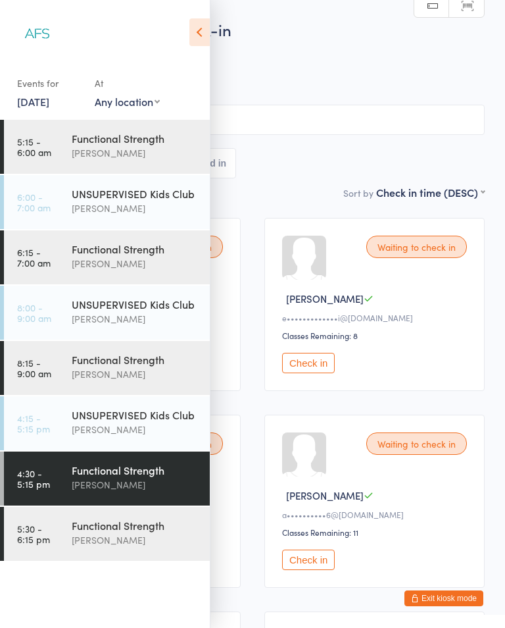
click at [138, 264] on div "[PERSON_NAME]" at bounding box center [135, 263] width 127 height 15
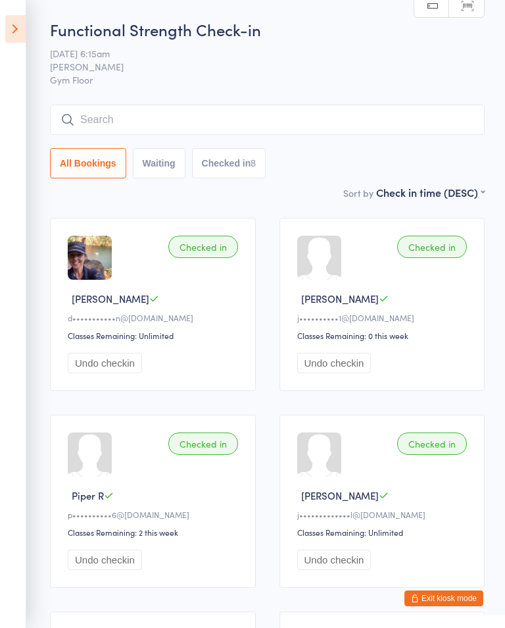
click at [9, 38] on icon at bounding box center [15, 29] width 20 height 28
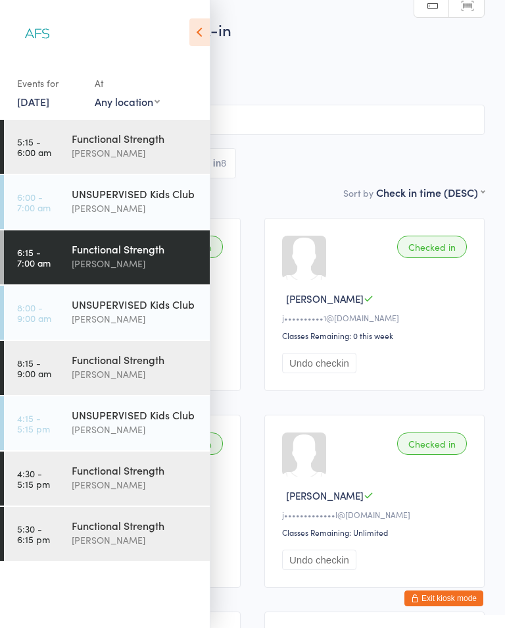
click at [126, 360] on div "Functional Strength" at bounding box center [135, 359] width 127 height 14
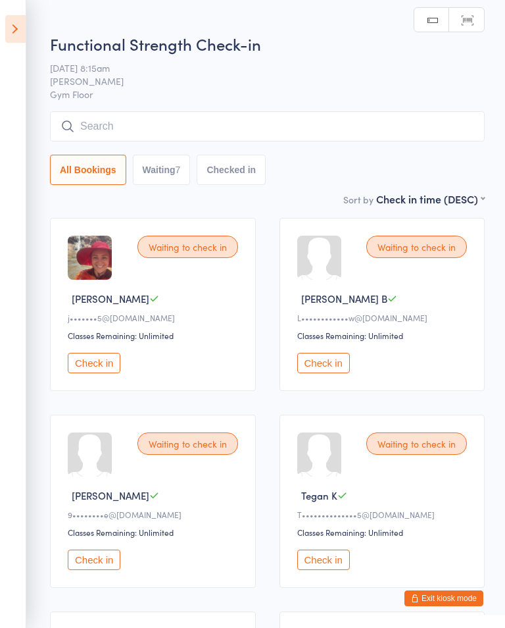
click at [16, 30] on icon at bounding box center [15, 29] width 20 height 28
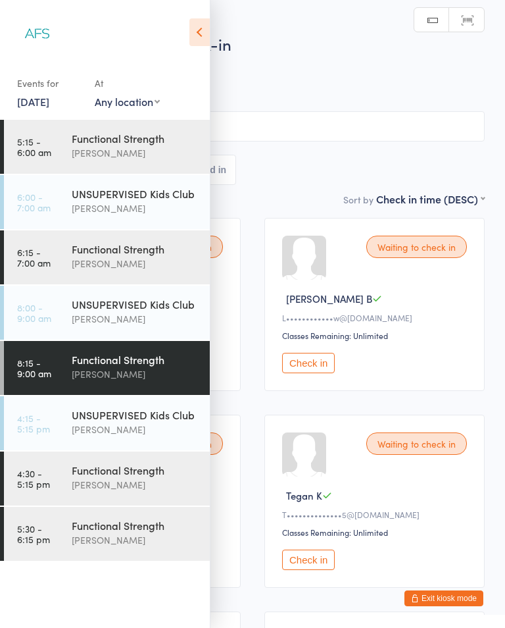
click at [124, 247] on div "Functional Strength" at bounding box center [135, 249] width 127 height 14
